Goal: Transaction & Acquisition: Book appointment/travel/reservation

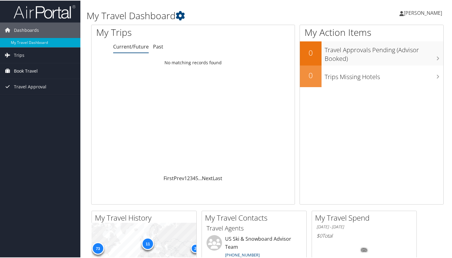
click at [32, 71] on span "Book Travel" at bounding box center [26, 70] width 24 height 15
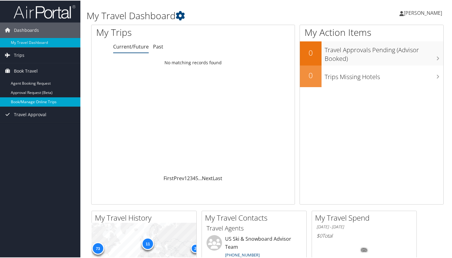
click at [31, 100] on link "Book/Manage Online Trips" at bounding box center [40, 101] width 80 height 9
click at [28, 101] on link "Book/Manage Online Trips" at bounding box center [40, 101] width 80 height 9
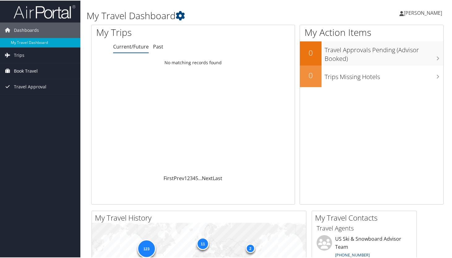
click at [18, 69] on span "Book Travel" at bounding box center [26, 70] width 24 height 15
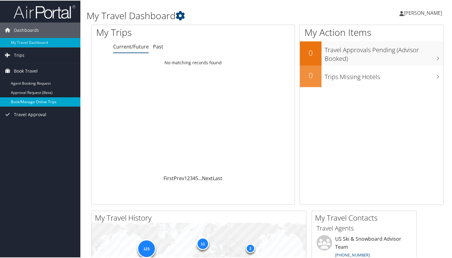
click at [20, 101] on link "Book/Manage Online Trips" at bounding box center [40, 101] width 80 height 9
